Goal: Transaction & Acquisition: Book appointment/travel/reservation

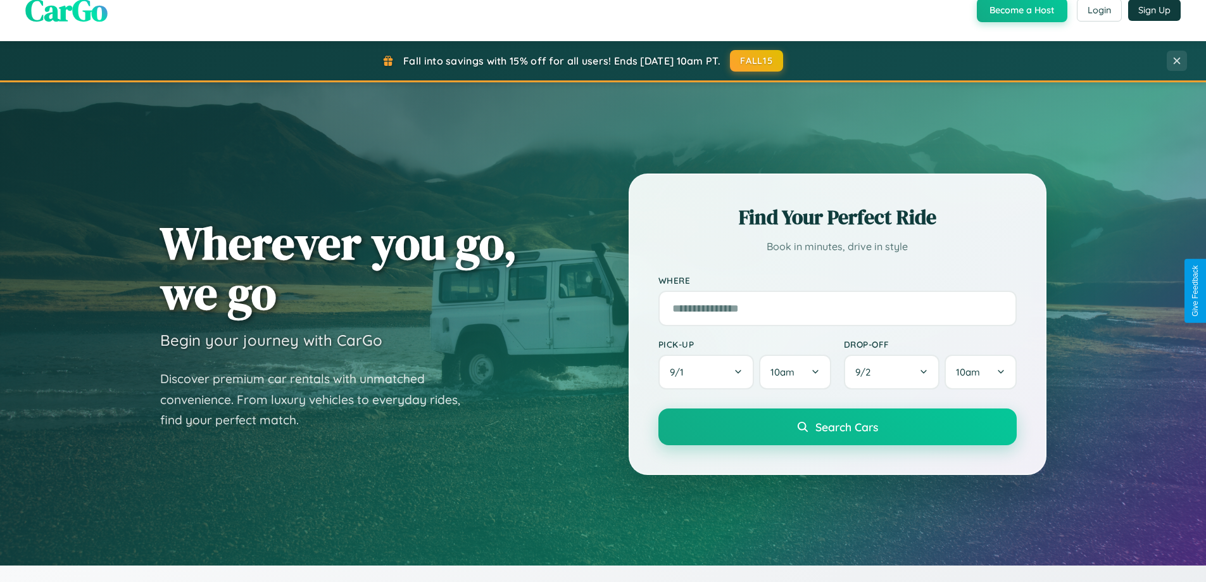
scroll to position [871, 0]
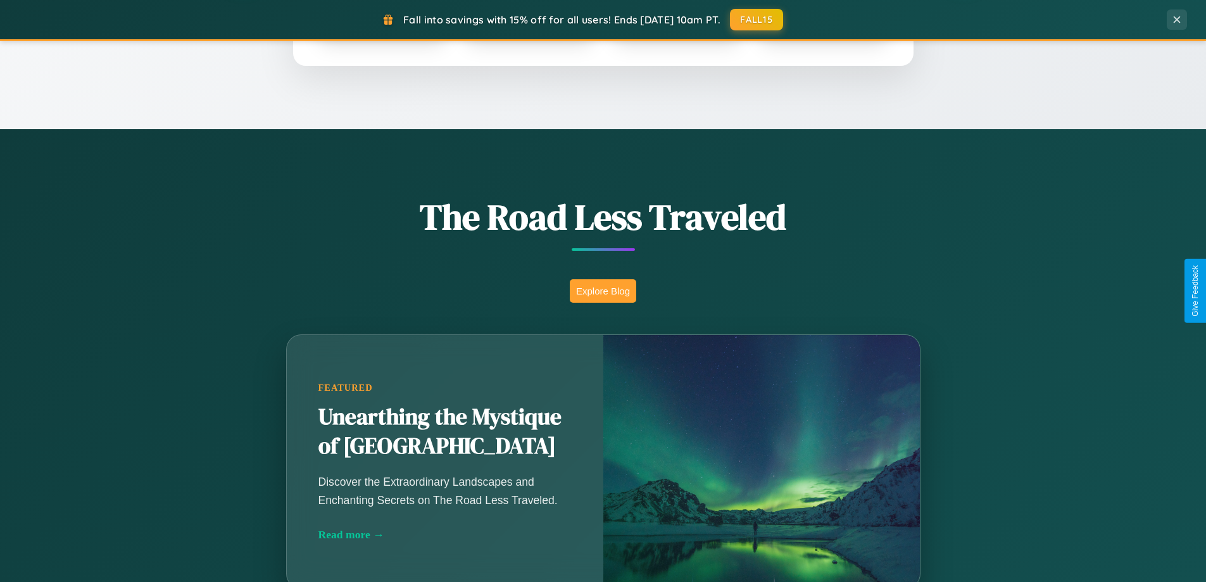
click at [603, 291] on button "Explore Blog" at bounding box center [603, 290] width 66 height 23
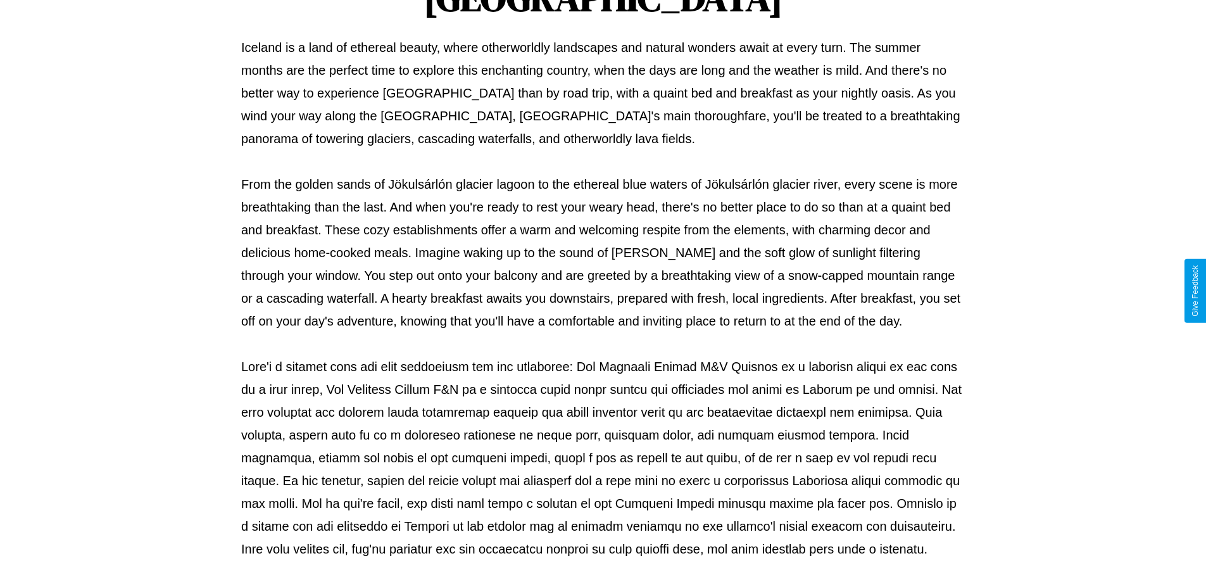
scroll to position [410, 0]
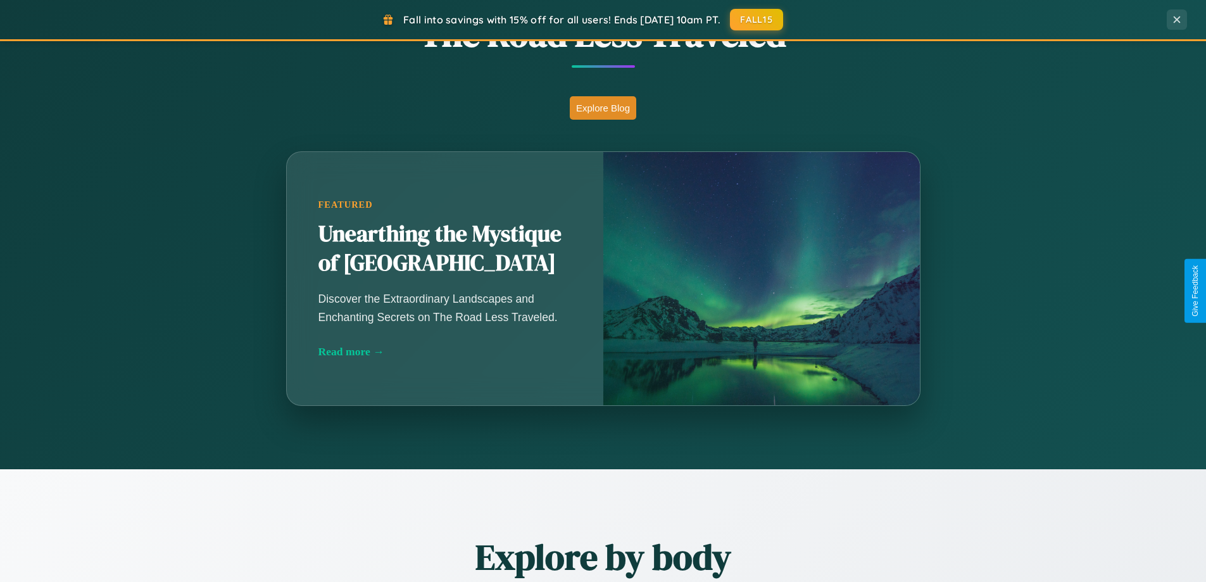
scroll to position [2437, 0]
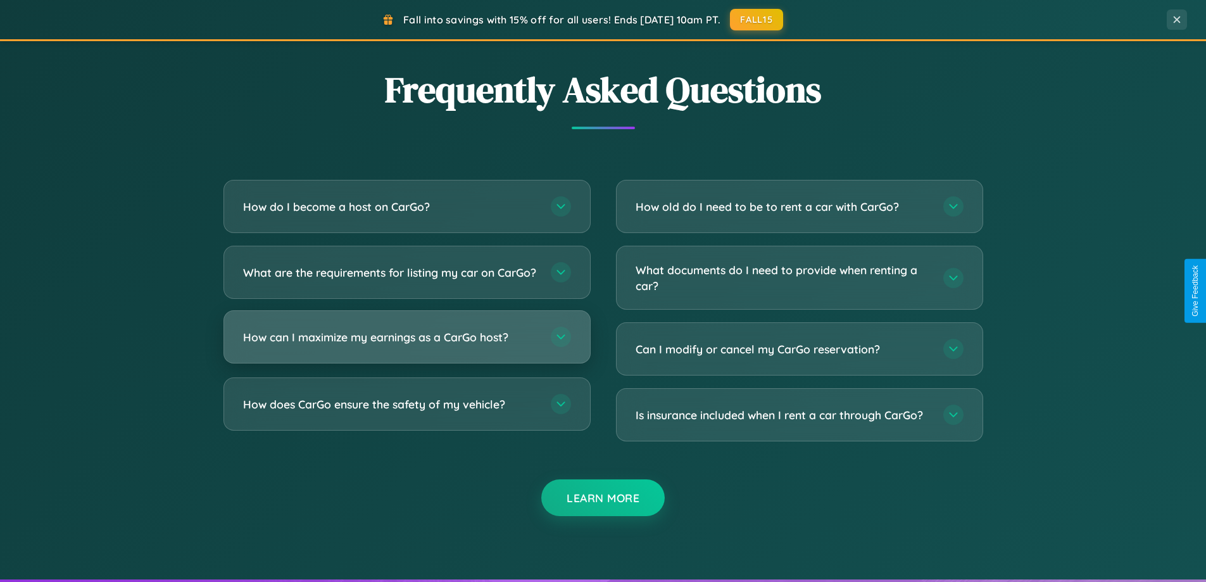
click at [407, 345] on h3 "How can I maximize my earnings as a CarGo host?" at bounding box center [390, 337] width 295 height 16
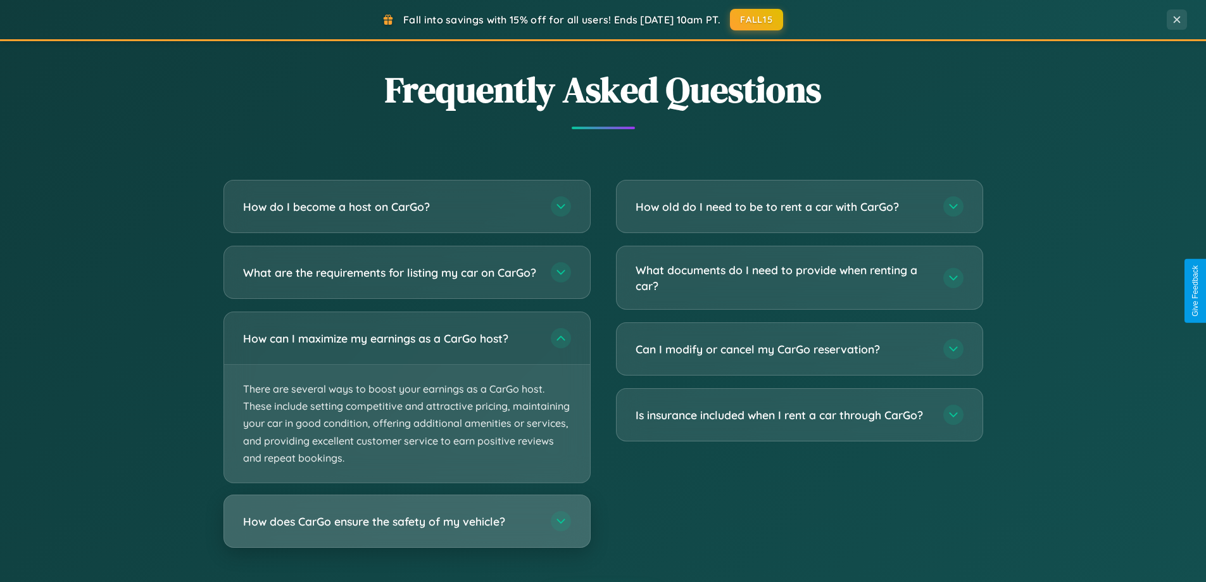
click at [407, 529] on h3 "How does CarGo ensure the safety of my vehicle?" at bounding box center [390, 522] width 295 height 16
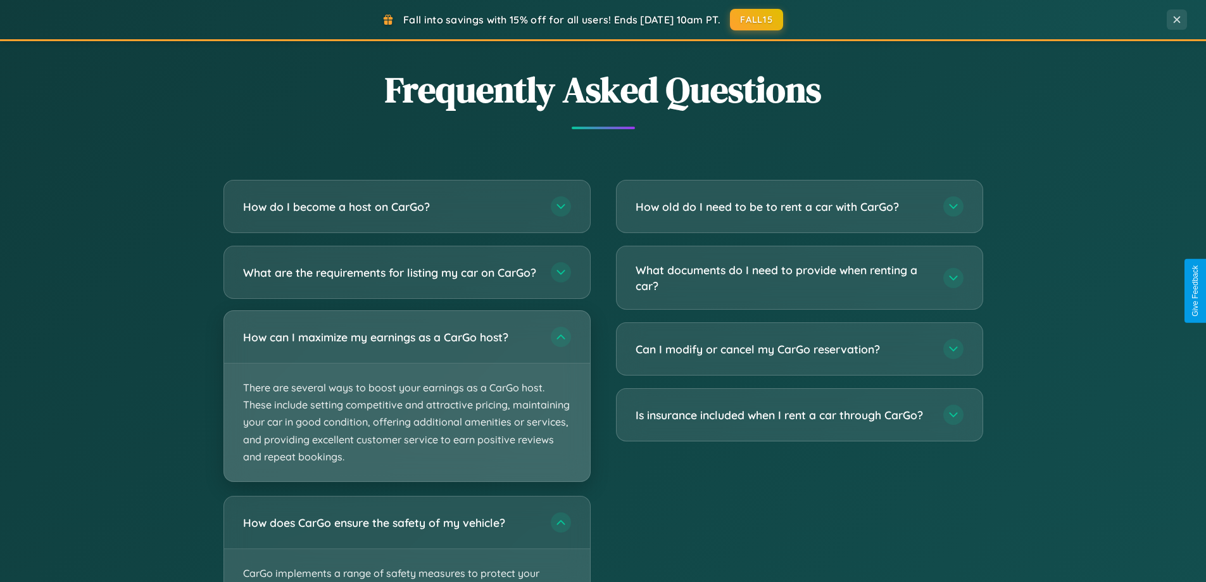
click at [407, 408] on p "There are several ways to boost your earnings as a CarGo host. These include se…" at bounding box center [407, 422] width 366 height 118
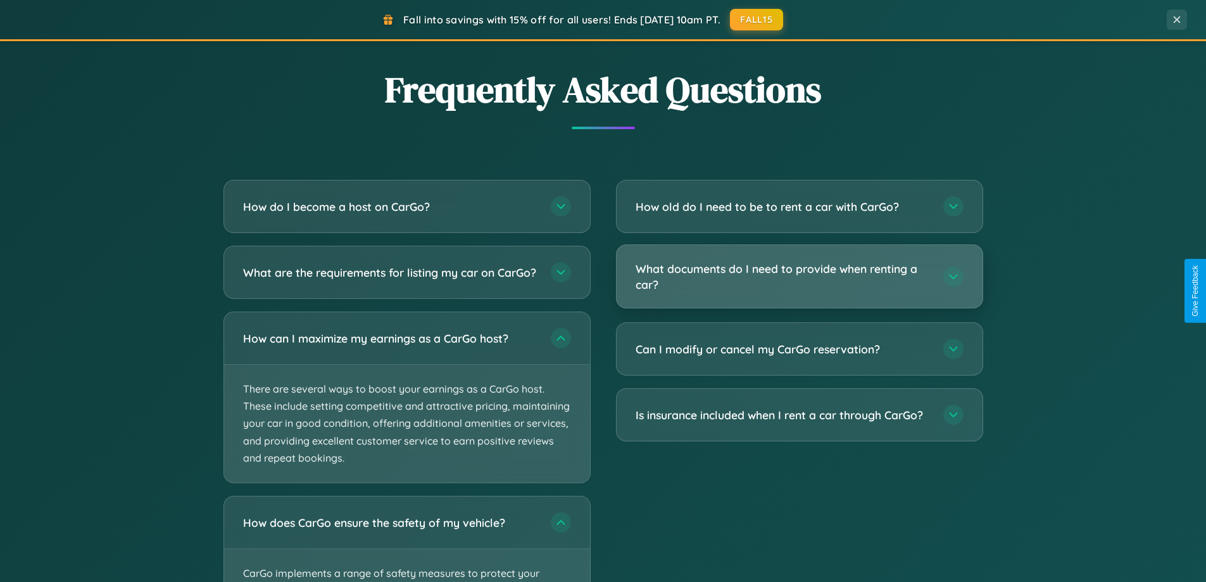
click at [799, 277] on h3 "What documents do I need to provide when renting a car?" at bounding box center [783, 276] width 295 height 31
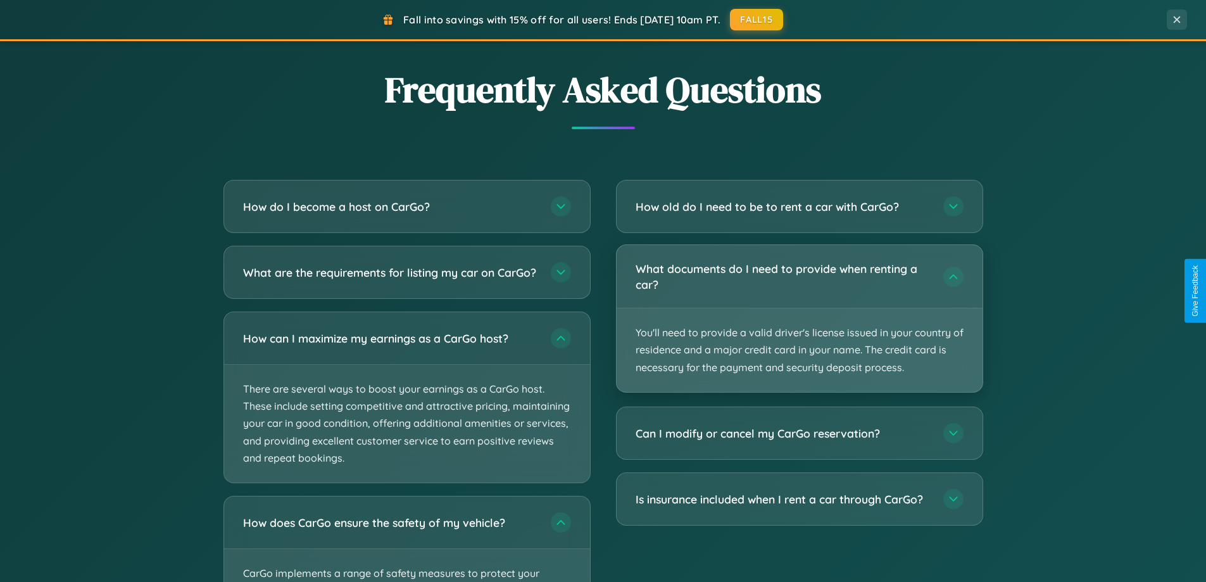
click at [799, 318] on p "You'll need to provide a valid driver's license issued in your country of resid…" at bounding box center [800, 350] width 366 height 84
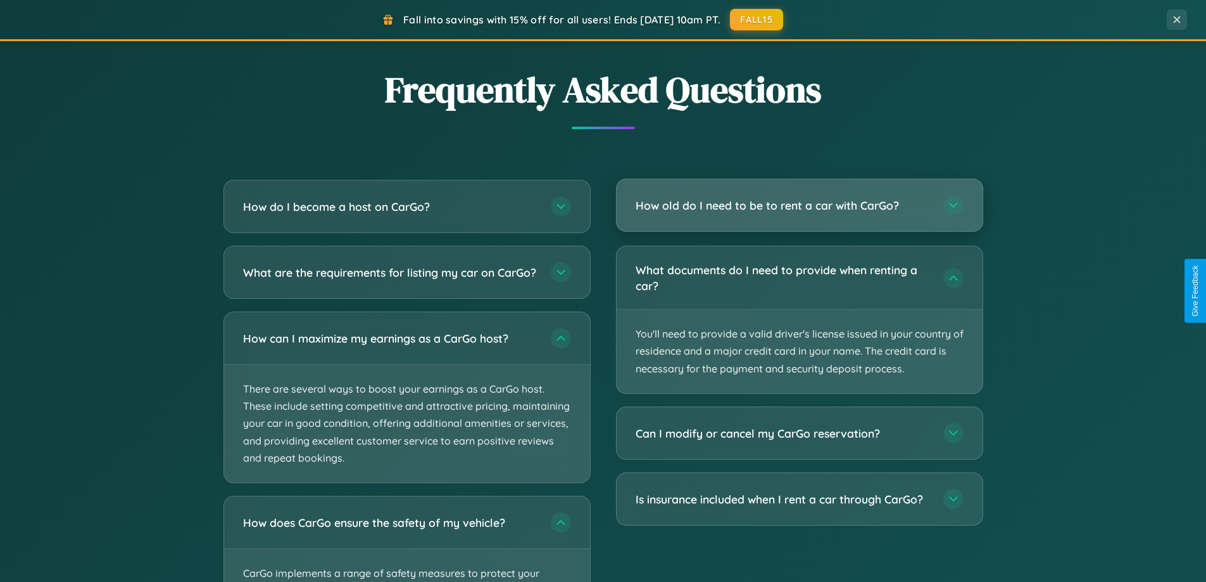
click at [799, 205] on h3 "How old do I need to be to rent a car with CarGo?" at bounding box center [783, 206] width 295 height 16
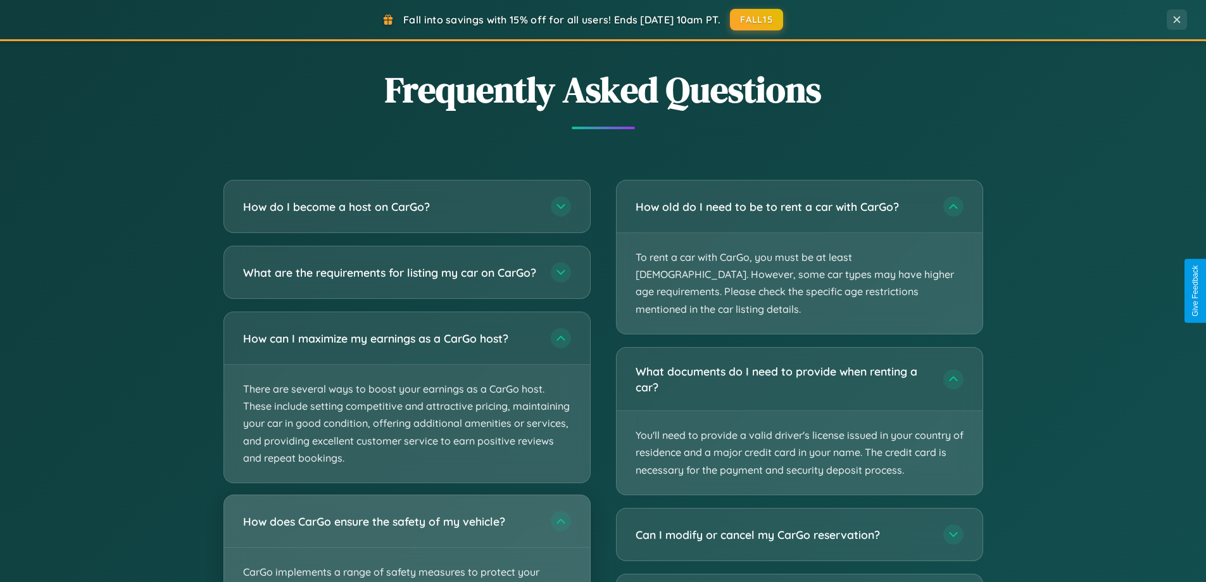
click at [407, 543] on div "How does CarGo ensure the safety of my vehicle?" at bounding box center [407, 521] width 366 height 52
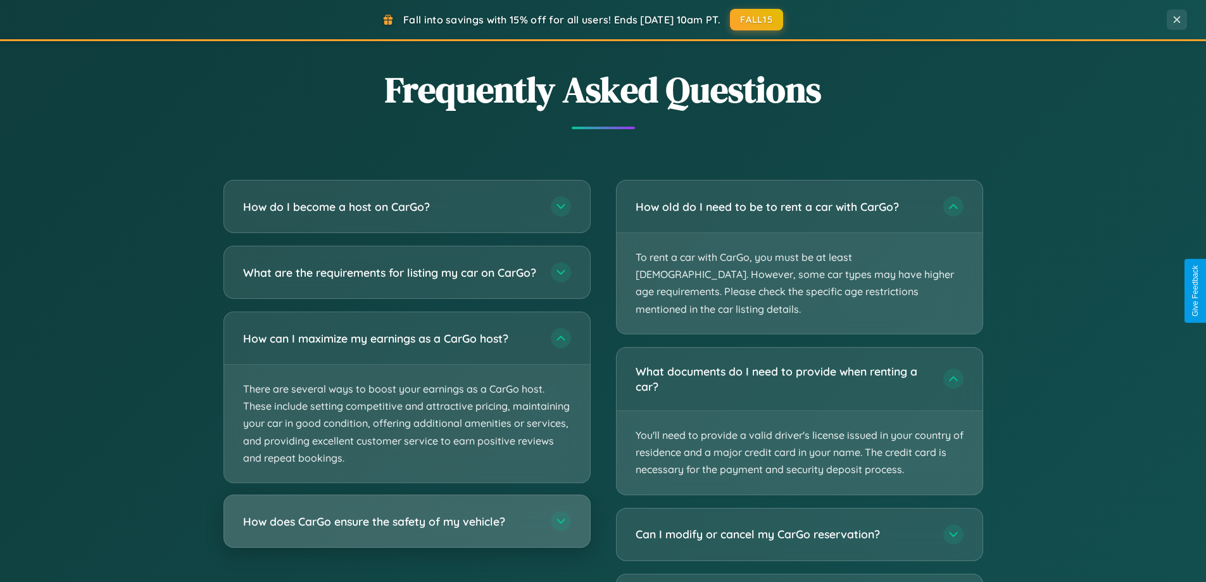
scroll to position [37, 0]
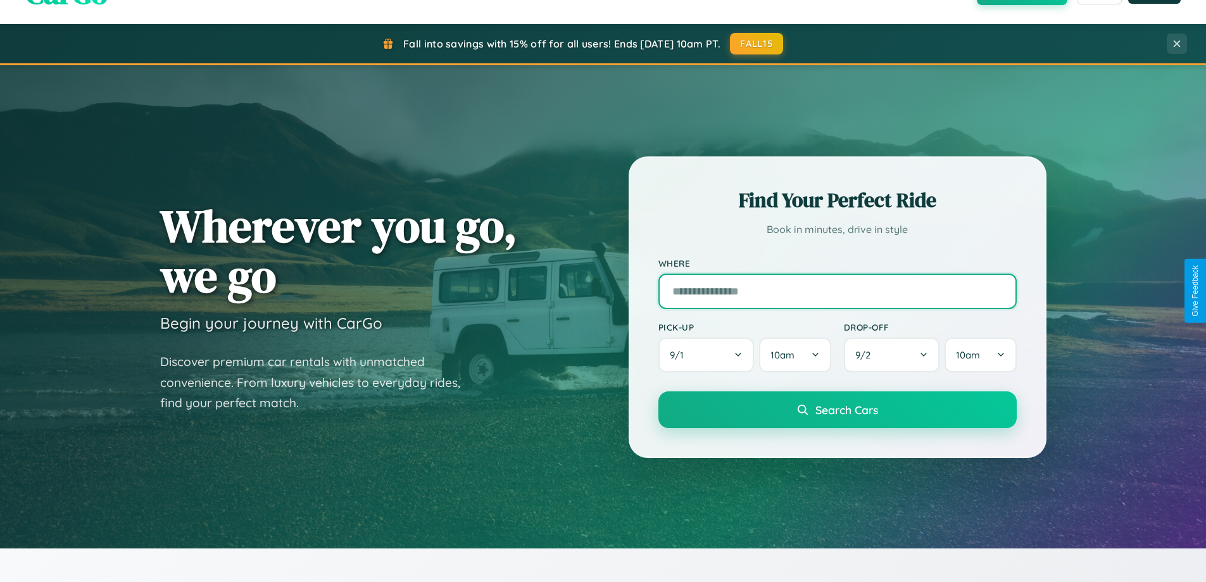
click at [837, 291] on input "text" at bounding box center [838, 291] width 358 height 35
type input "**********"
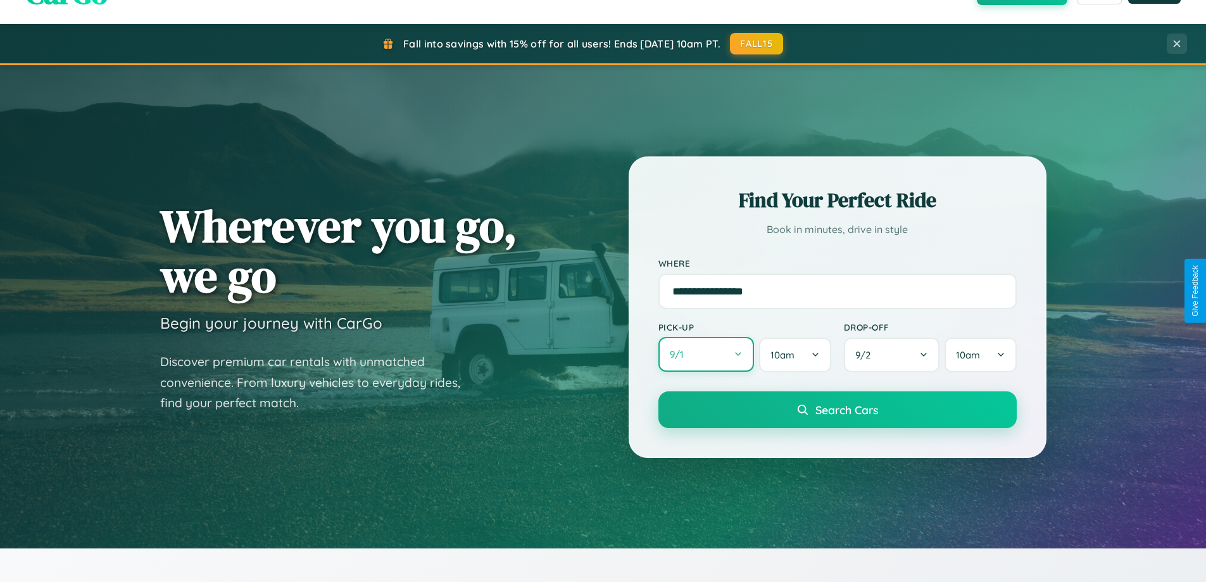
click at [706, 355] on button "9 / 1" at bounding box center [707, 354] width 96 height 35
select select "*"
select select "****"
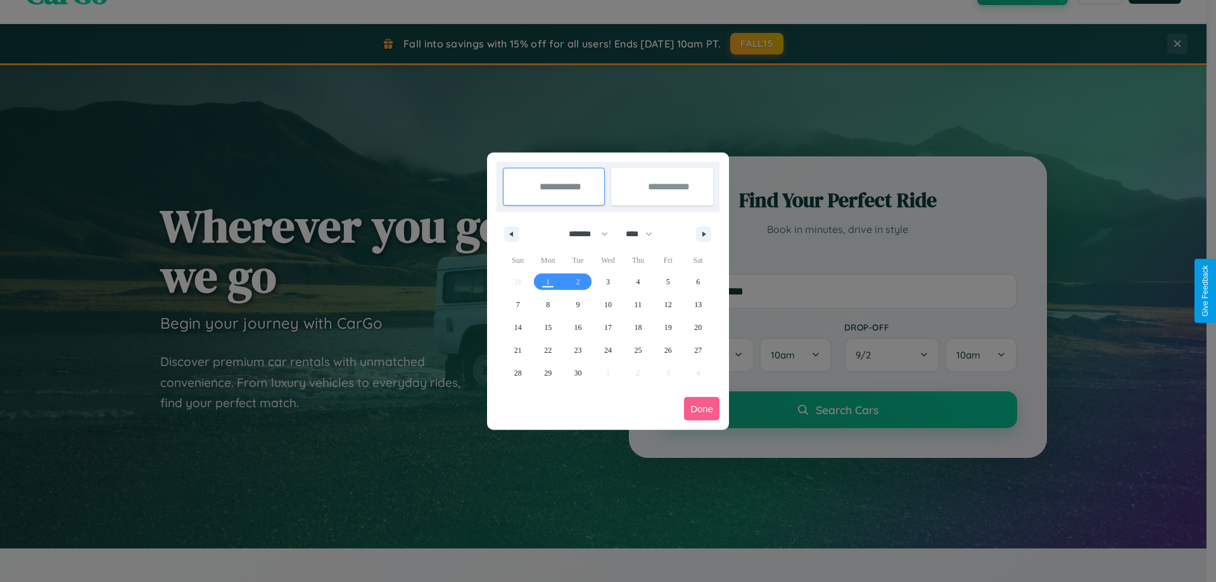
click at [583, 234] on select "******* ******** ***** ***** *** **** **** ****** ********* ******* ******** **…" at bounding box center [586, 234] width 54 height 21
select select "*"
click at [698, 281] on span "4" at bounding box center [698, 281] width 4 height 23
type input "**********"
click at [517, 327] on span "12" at bounding box center [518, 327] width 8 height 23
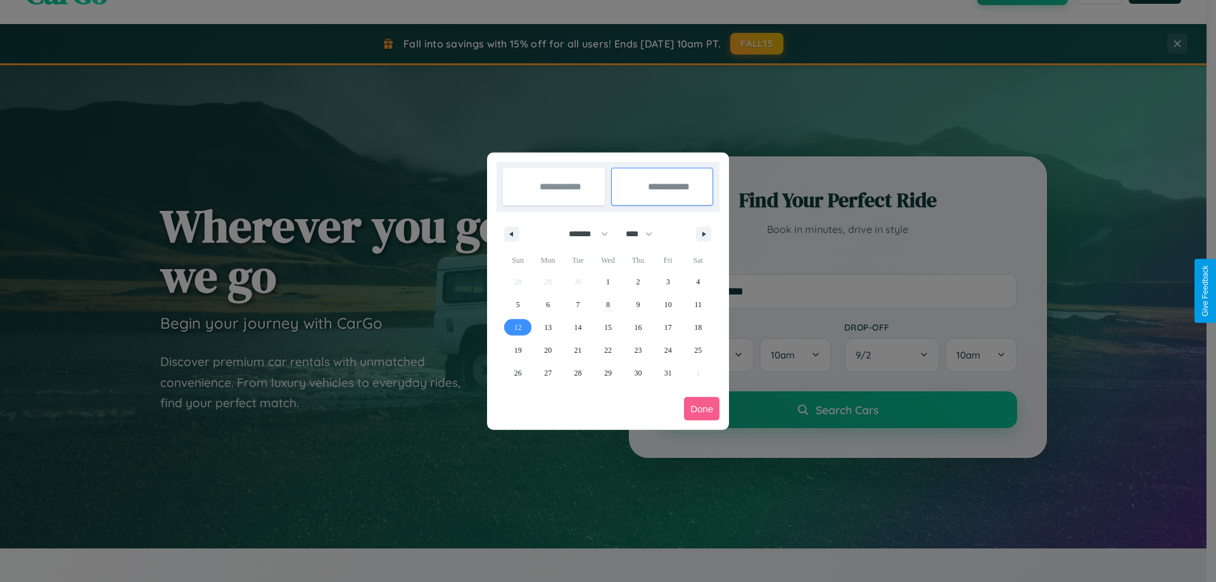
type input "**********"
click at [702, 408] on button "Done" at bounding box center [701, 408] width 35 height 23
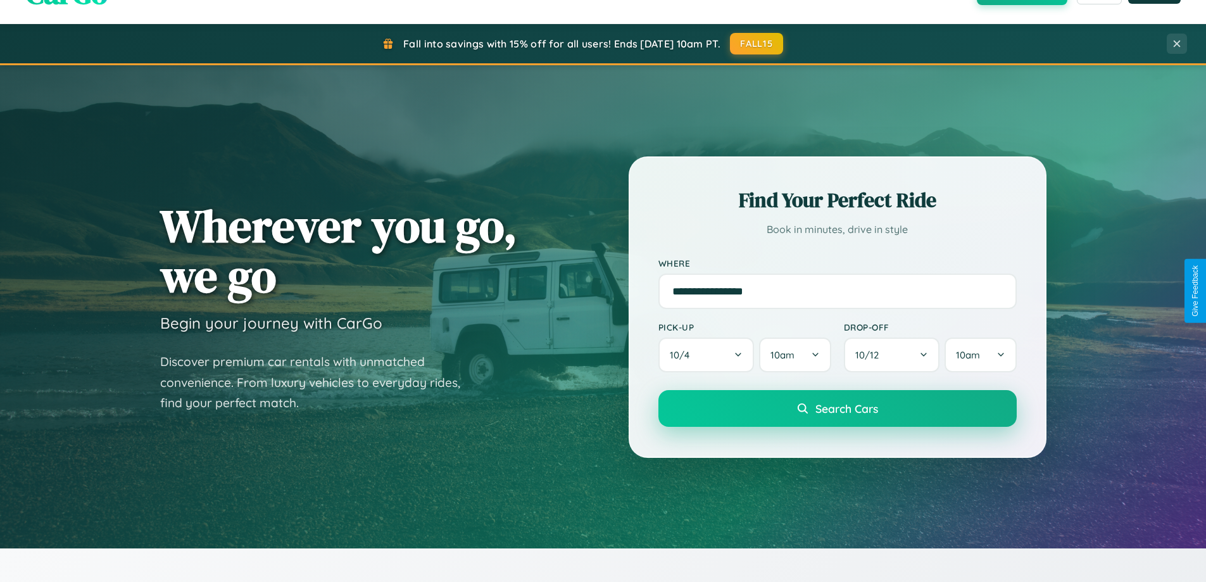
click at [837, 408] on span "Search Cars" at bounding box center [847, 408] width 63 height 14
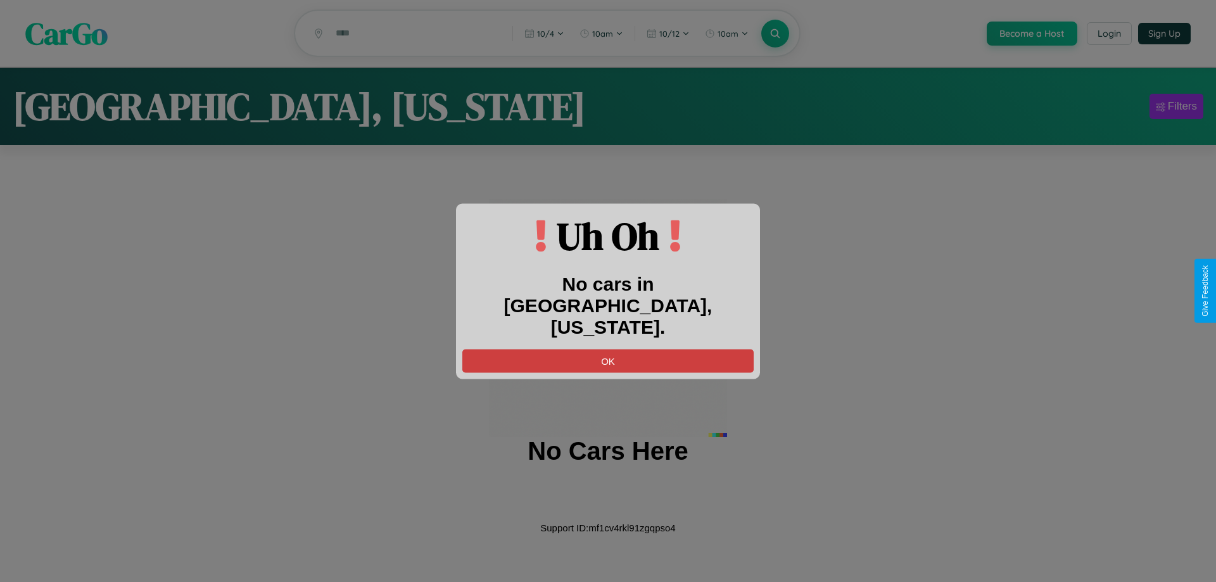
click at [608, 349] on button "OK" at bounding box center [607, 360] width 291 height 23
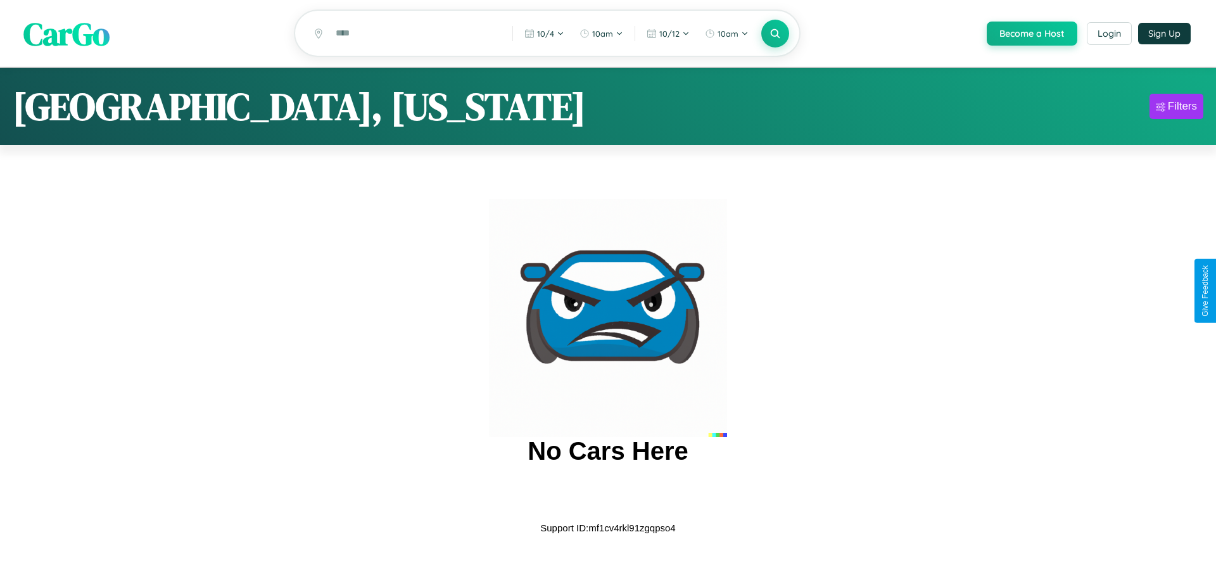
click at [66, 34] on span "CarGo" at bounding box center [66, 33] width 86 height 44
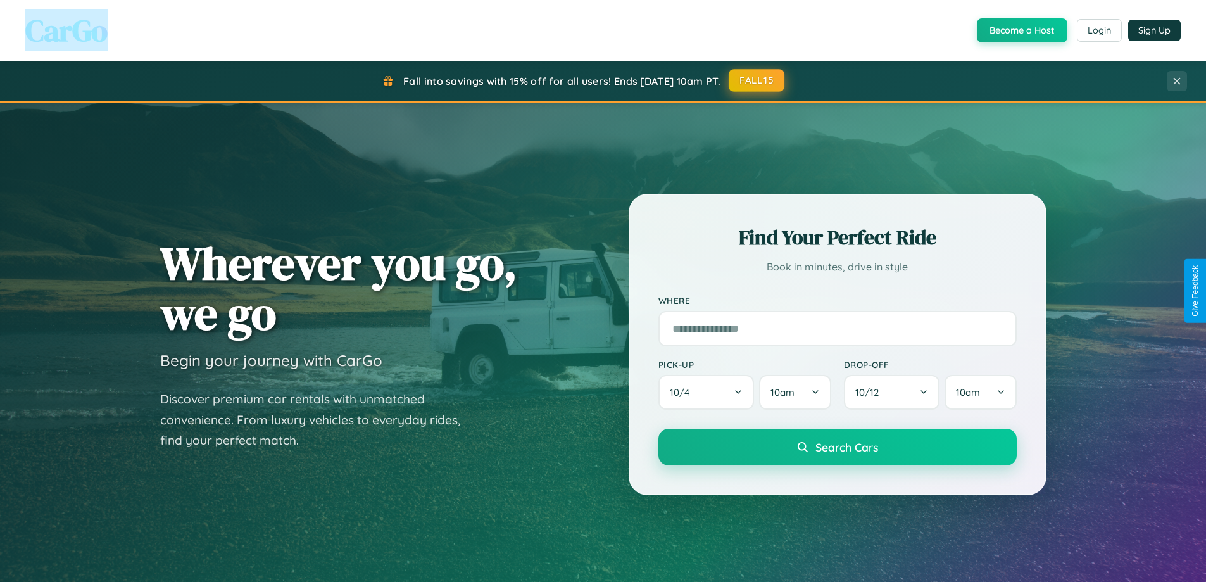
click at [757, 80] on button "FALL15" at bounding box center [757, 80] width 56 height 23
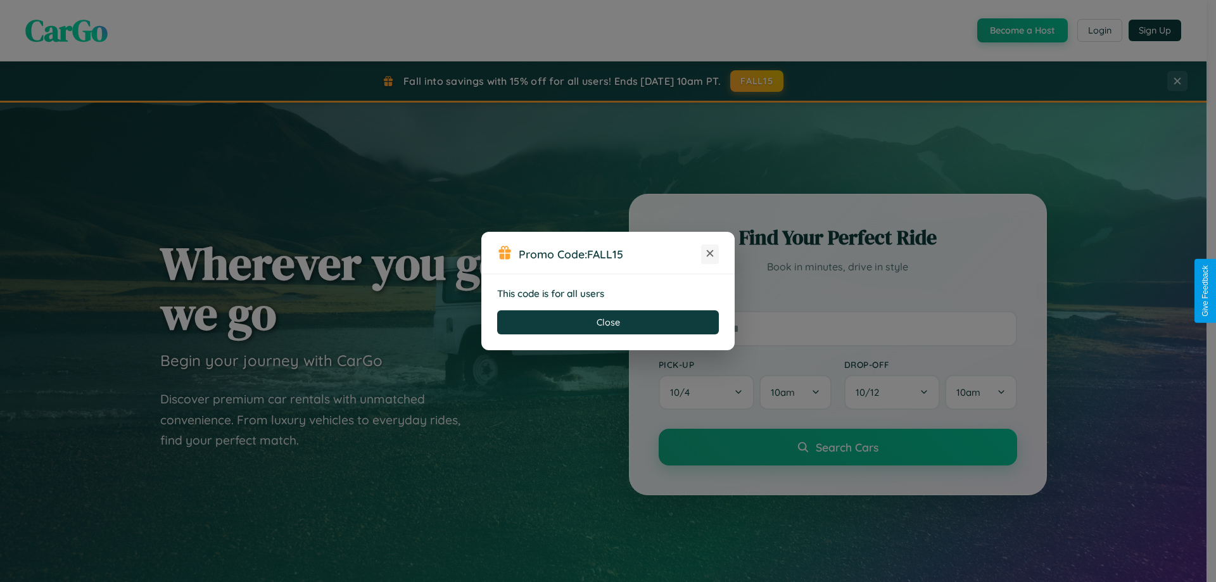
click at [710, 254] on icon at bounding box center [710, 253] width 13 height 13
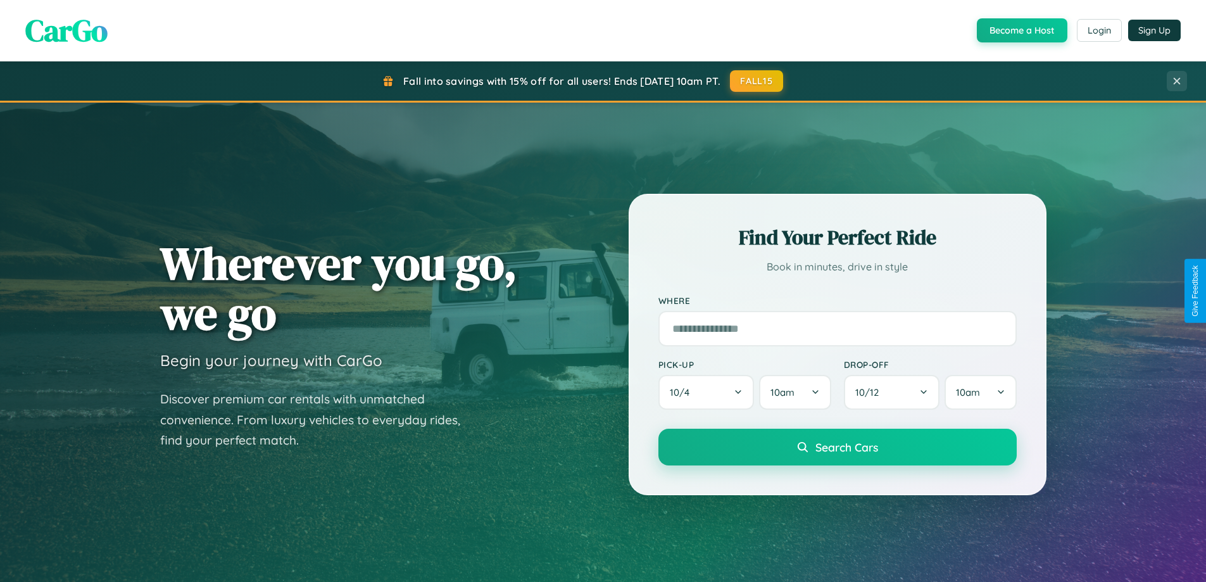
scroll to position [2035, 0]
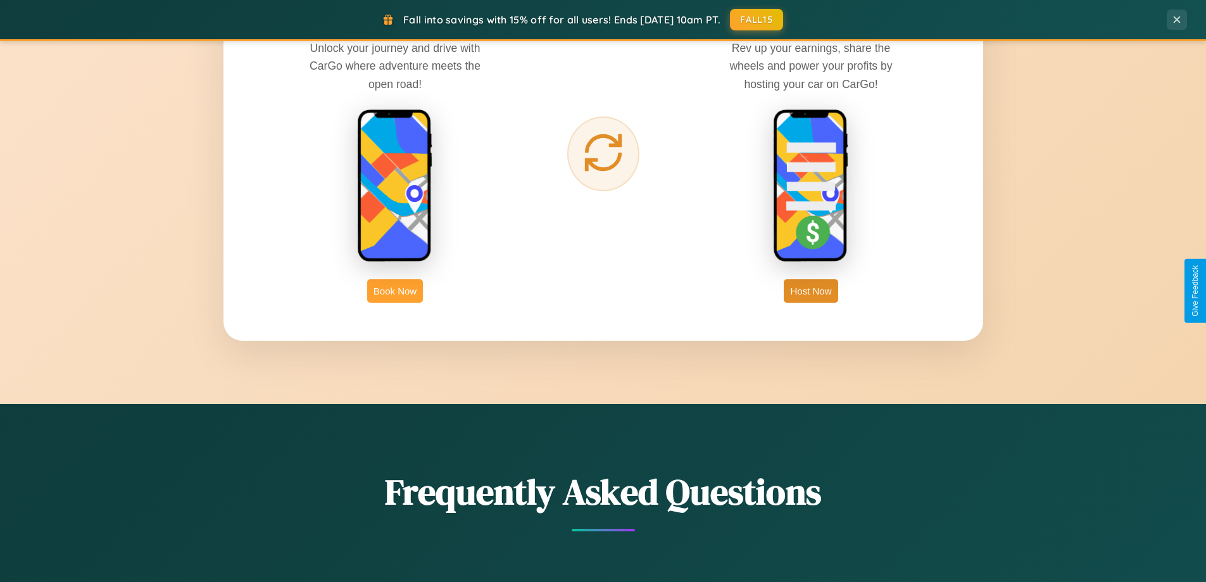
click at [395, 291] on button "Book Now" at bounding box center [395, 290] width 56 height 23
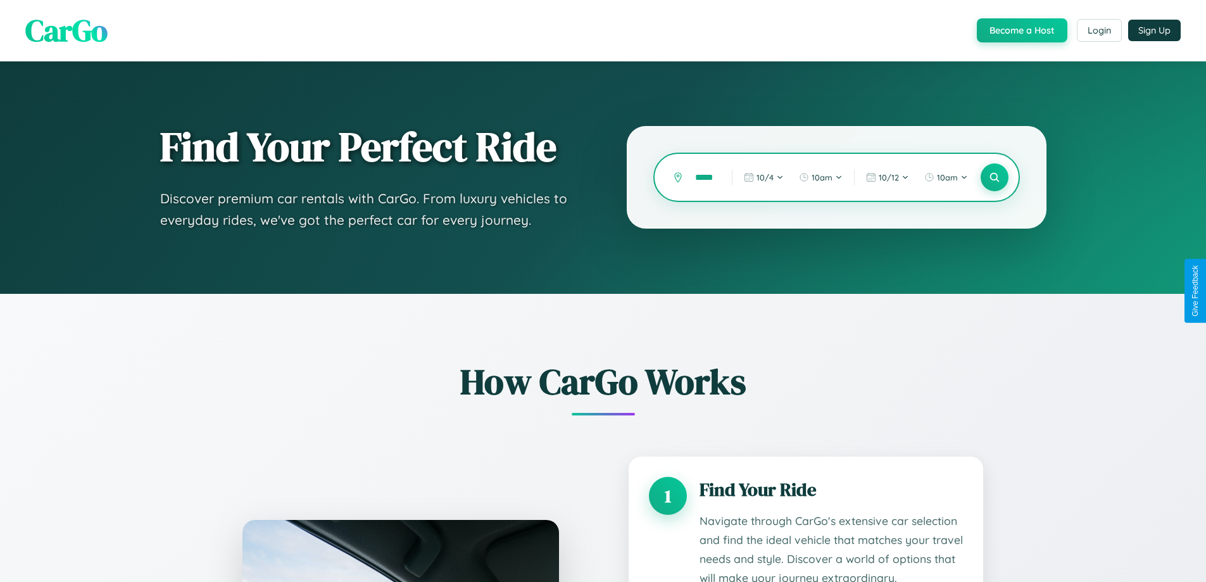
scroll to position [0, 11]
type input "******"
click at [994, 177] on icon at bounding box center [995, 178] width 12 height 12
